Goal: Transaction & Acquisition: Purchase product/service

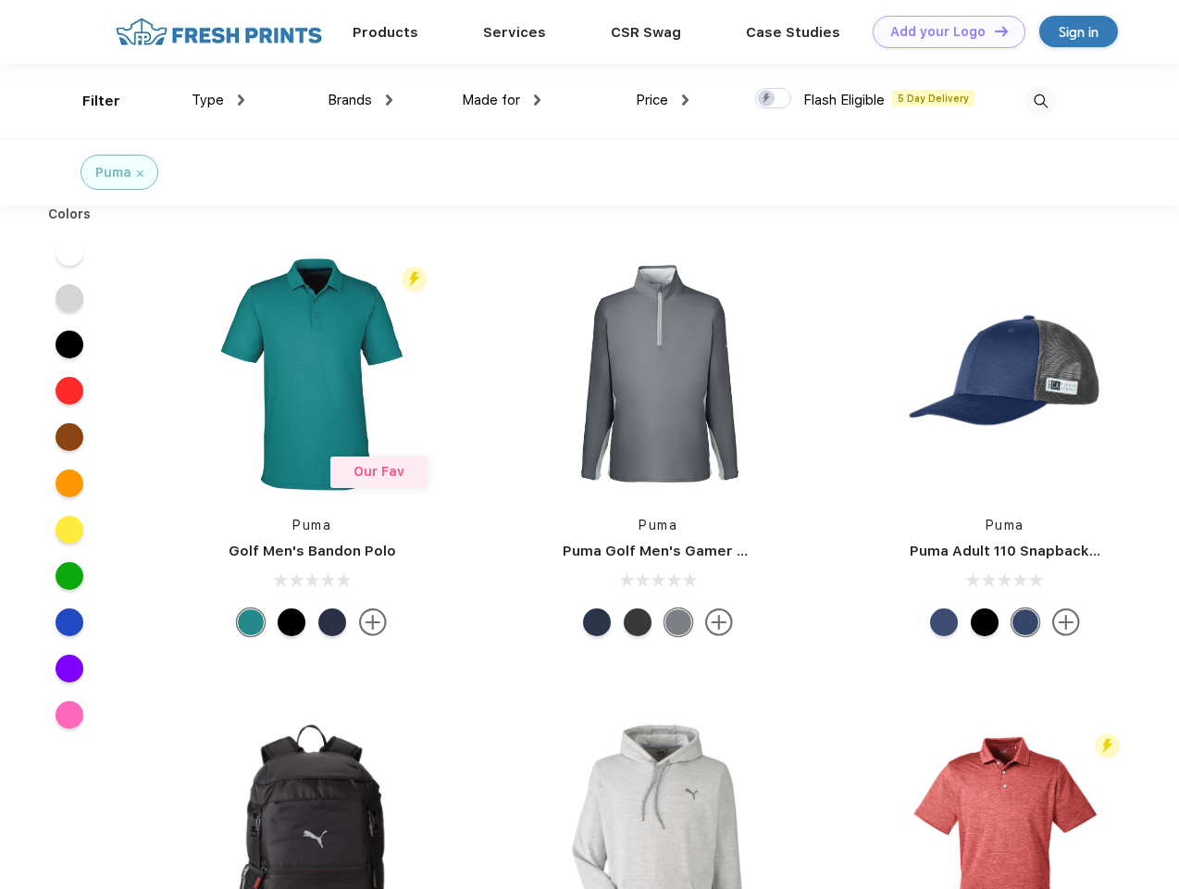
click at [942, 31] on link "Add your Logo Design Tool" at bounding box center [949, 32] width 153 height 32
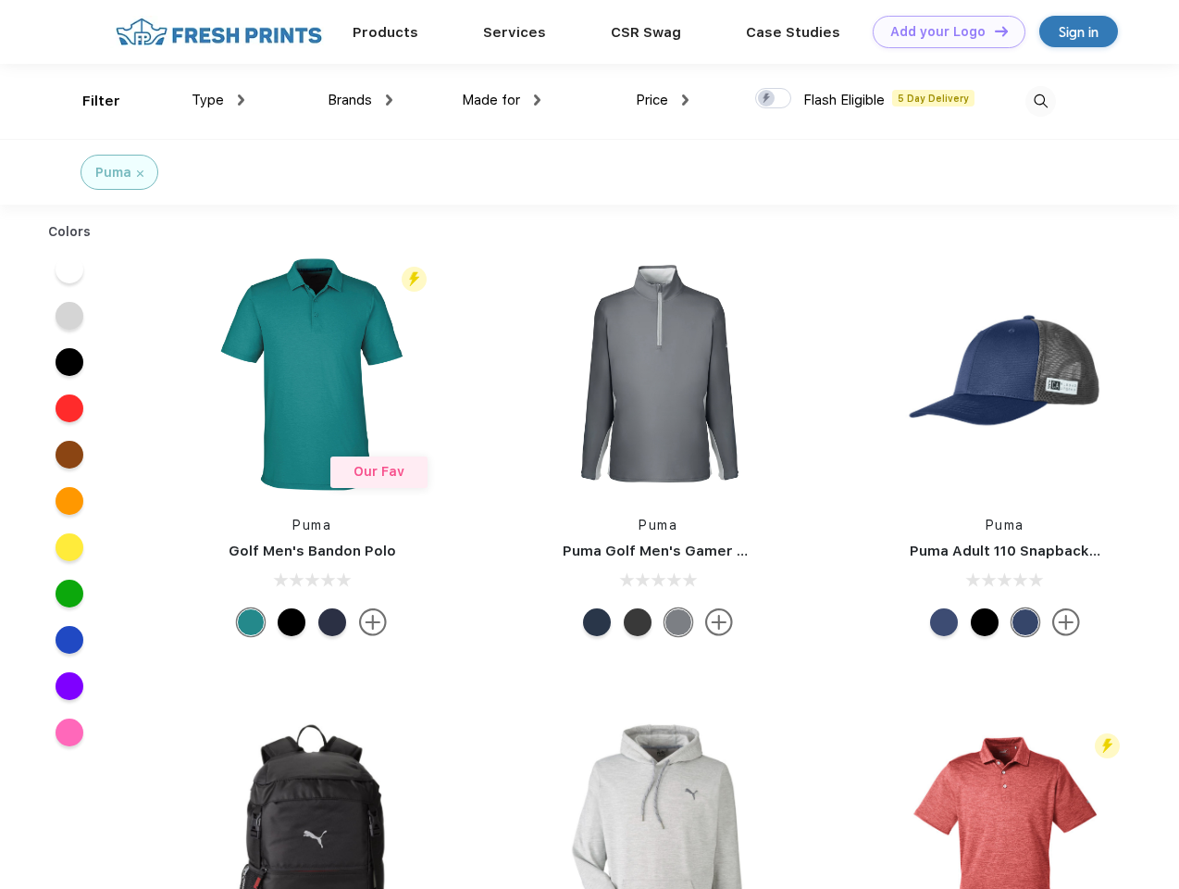
click at [0, 0] on div "Design Tool" at bounding box center [0, 0] width 0 height 0
click at [993, 31] on link "Add your Logo Design Tool" at bounding box center [949, 32] width 153 height 32
click at [89, 101] on div "Filter" at bounding box center [101, 101] width 38 height 21
click at [218, 100] on span "Type" at bounding box center [208, 100] width 32 height 17
click at [360, 100] on span "Brands" at bounding box center [350, 100] width 44 height 17
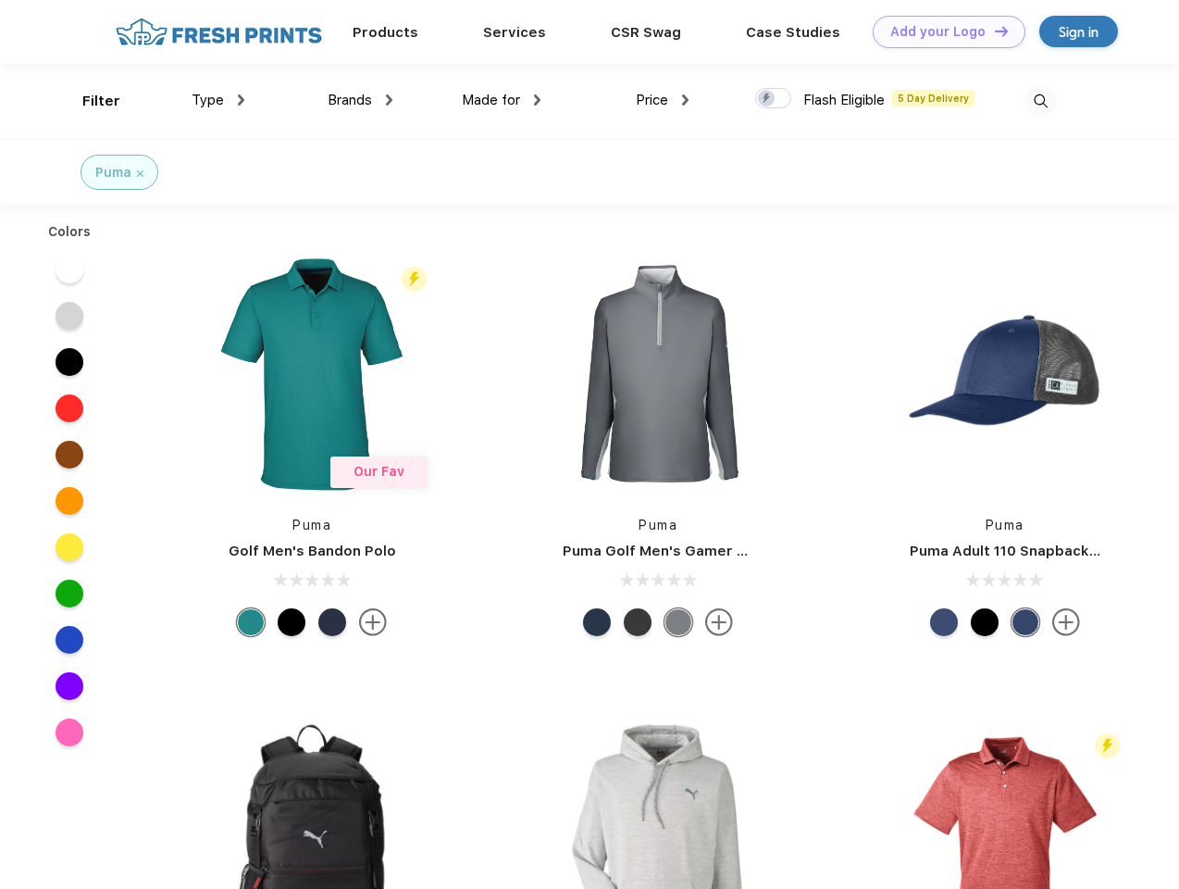
click at [502, 100] on span "Made for" at bounding box center [491, 100] width 58 height 17
click at [663, 100] on span "Price" at bounding box center [652, 100] width 32 height 17
click at [774, 99] on div at bounding box center [773, 98] width 36 height 20
click at [767, 99] on input "checkbox" at bounding box center [761, 93] width 12 height 12
click at [1041, 101] on img at bounding box center [1041, 101] width 31 height 31
